Goal: Navigation & Orientation: Find specific page/section

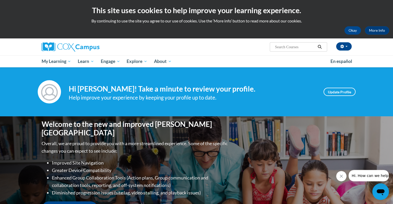
click at [343, 33] on div "Okay More Info" at bounding box center [196, 30] width 385 height 8
click at [351, 30] on button "Okay" at bounding box center [352, 30] width 17 height 8
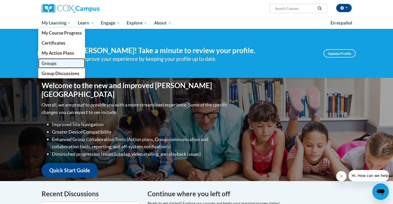
click at [51, 58] on link "Groups" at bounding box center [61, 63] width 47 height 10
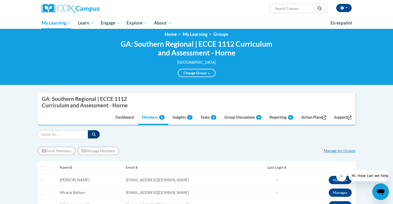
scroll to position [6, 0]
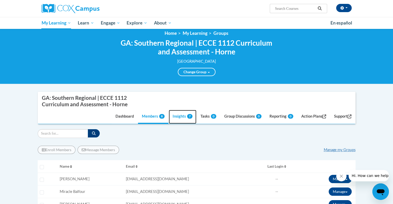
click at [177, 116] on link "Insights 7" at bounding box center [183, 117] width 28 height 14
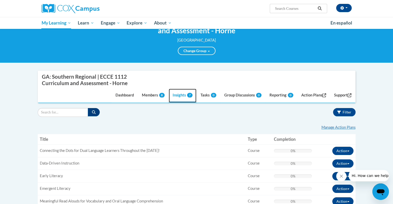
scroll to position [0, 0]
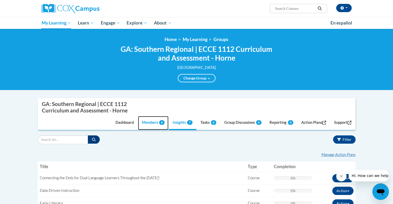
click at [148, 122] on link "Members 8" at bounding box center [153, 123] width 30 height 14
